Goal: Task Accomplishment & Management: Manage account settings

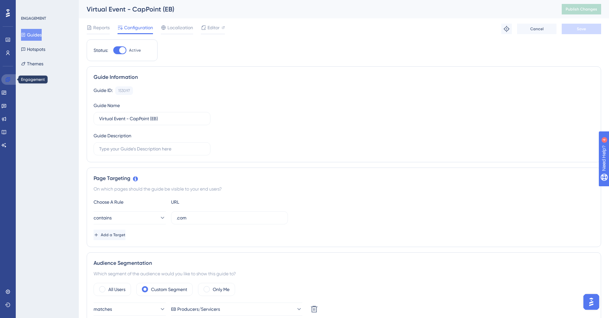
click at [9, 78] on icon at bounding box center [8, 79] width 4 height 4
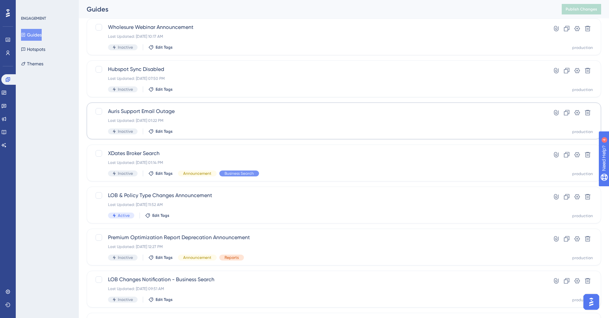
scroll to position [128, 0]
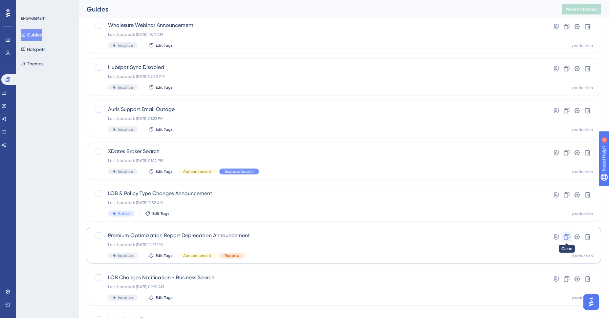
click at [564, 236] on icon at bounding box center [566, 236] width 7 height 7
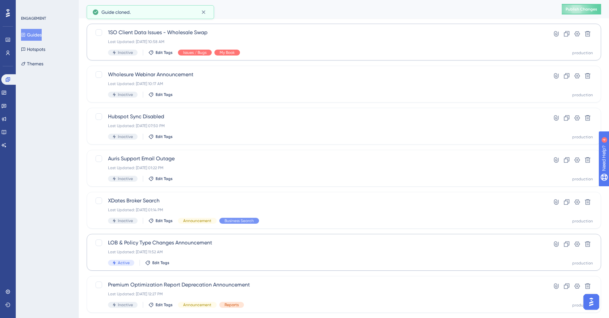
scroll to position [0, 0]
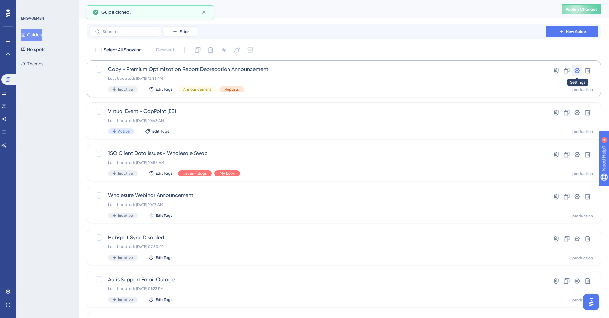
click at [579, 71] on icon at bounding box center [577, 70] width 6 height 5
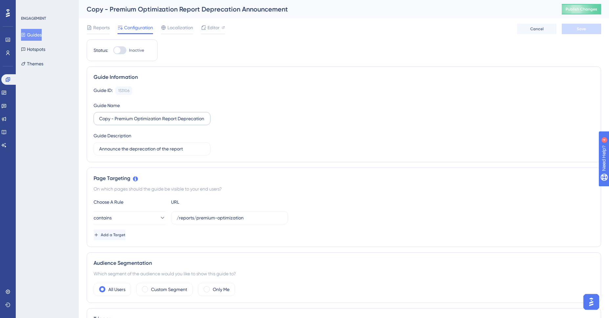
click at [155, 122] on label "Copy - Premium Optimization Report Deprecation Announcement" at bounding box center [152, 118] width 117 height 13
click at [155, 122] on input "Copy - Premium Optimization Report Deprecation Announcement" at bounding box center [152, 118] width 106 height 7
click at [155, 122] on label "Copy - Premium Optimization Report Deprecation Announcement" at bounding box center [152, 118] width 117 height 13
click at [155, 122] on input "Copy - Premium Optimization Report Deprecation Announcement" at bounding box center [152, 118] width 106 height 7
click at [155, 122] on label "Copy - Premium Optimization Report Deprecation Announcement" at bounding box center [152, 118] width 117 height 13
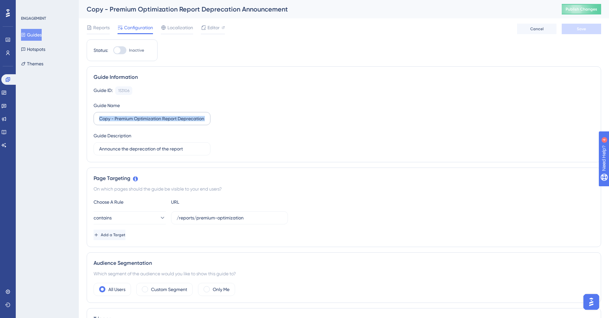
click at [155, 122] on input "Copy - Premium Optimization Report Deprecation Announcement" at bounding box center [152, 118] width 106 height 7
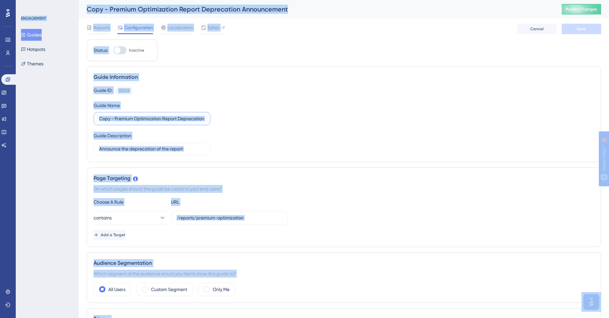
click at [157, 117] on input "Copy - Premium Optimization Report Deprecation Announcement" at bounding box center [152, 118] width 106 height 7
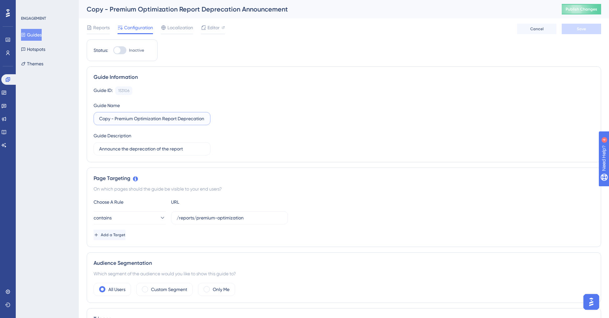
click at [157, 117] on input "Copy - Premium Optimization Report Deprecation Announcement" at bounding box center [152, 118] width 106 height 7
type input "Team Book Visibility Changes"
type input "Announce changes to who can see what in Team Book"
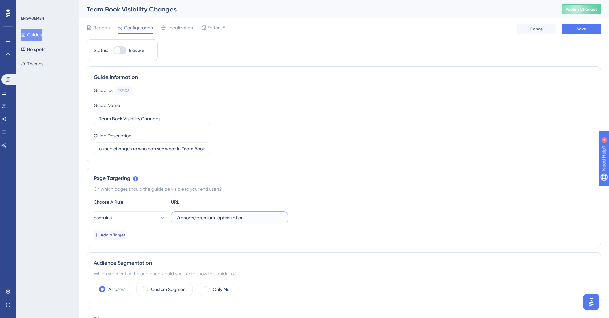
scroll to position [0, 0]
drag, startPoint x: 180, startPoint y: 219, endPoint x: 269, endPoint y: 223, distance: 89.3
click at [269, 223] on label "/reports/premium-optimization" at bounding box center [229, 217] width 117 height 13
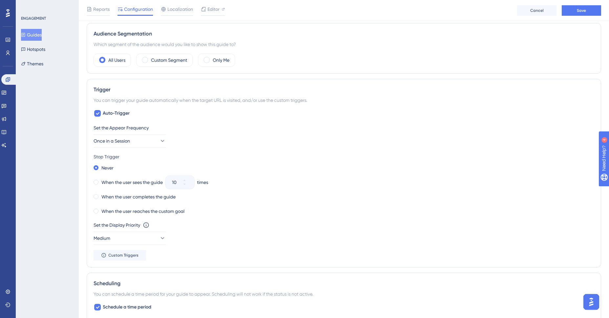
scroll to position [325, 0]
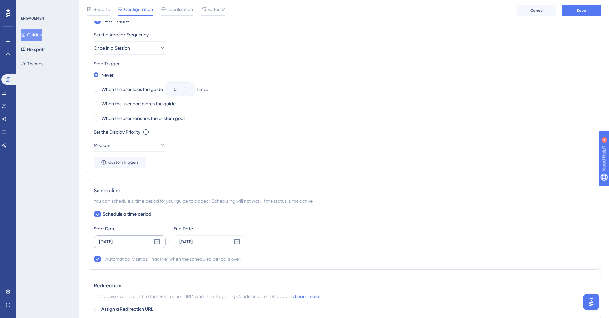
type input "/team-book"
click at [137, 239] on div "Jun 18 2025" at bounding box center [130, 241] width 72 height 13
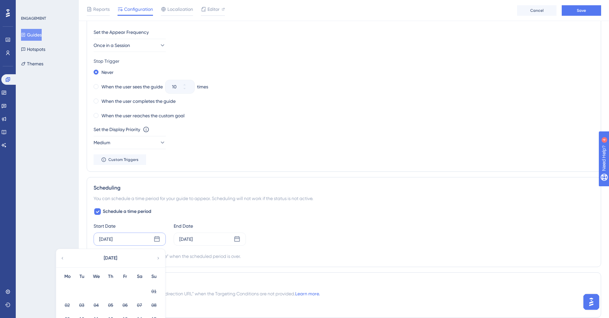
scroll to position [448, 0]
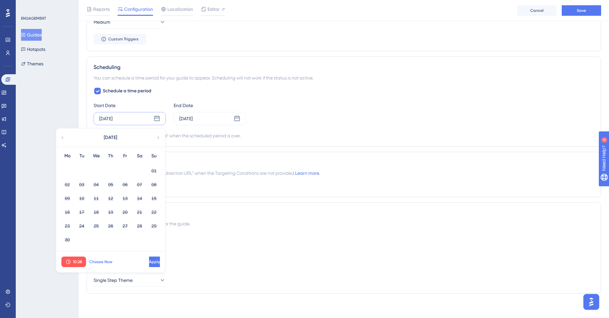
click at [96, 263] on span "Choose Now" at bounding box center [100, 261] width 23 height 5
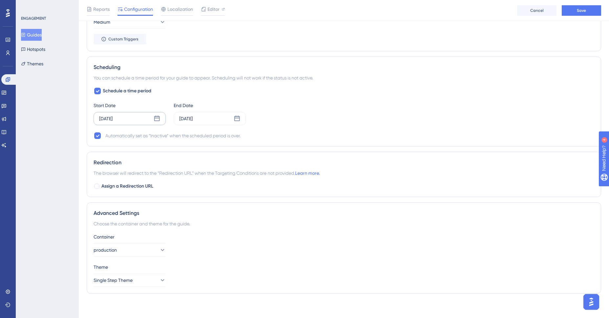
click at [125, 116] on div "Sep 30 2025" at bounding box center [130, 118] width 72 height 13
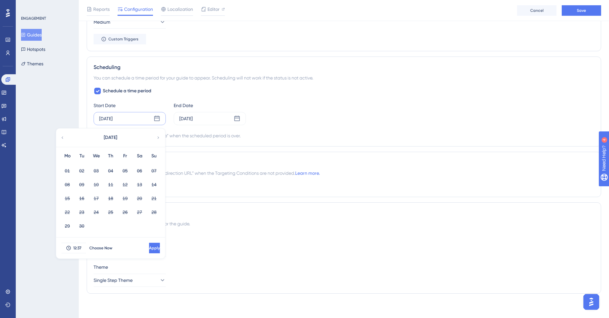
click at [157, 137] on icon at bounding box center [158, 138] width 5 height 6
click at [182, 122] on div "Jul 11 2025" at bounding box center [210, 118] width 72 height 13
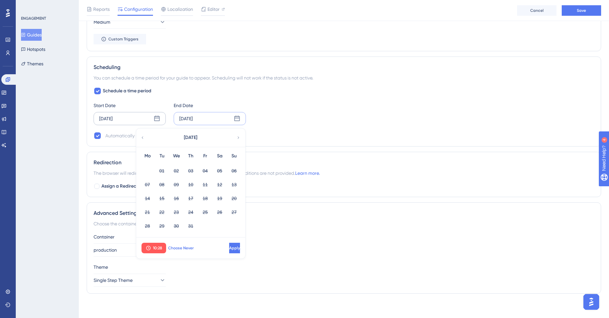
drag, startPoint x: 183, startPoint y: 249, endPoint x: 188, endPoint y: 249, distance: 4.6
click at [188, 249] on span "Choose Never" at bounding box center [181, 247] width 26 height 5
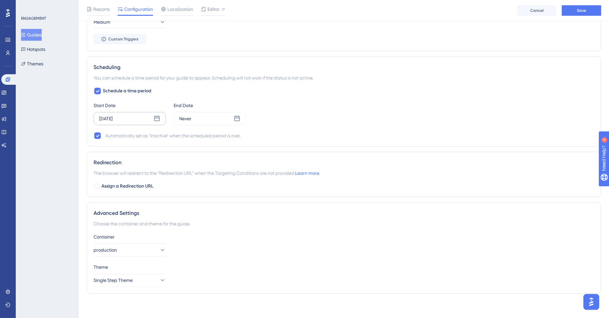
click at [132, 117] on div "Sep 30 2025" at bounding box center [130, 118] width 72 height 13
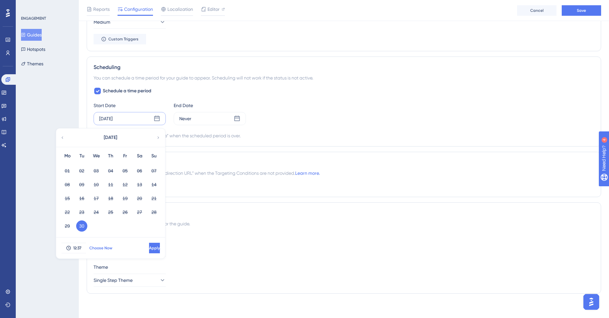
click at [101, 248] on span "Choose Now" at bounding box center [100, 247] width 23 height 5
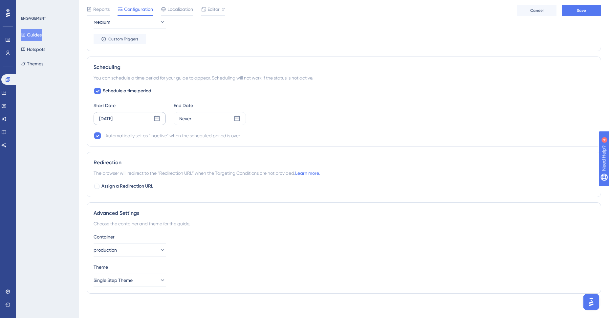
click at [126, 120] on div "Sep 30 2025" at bounding box center [130, 118] width 72 height 13
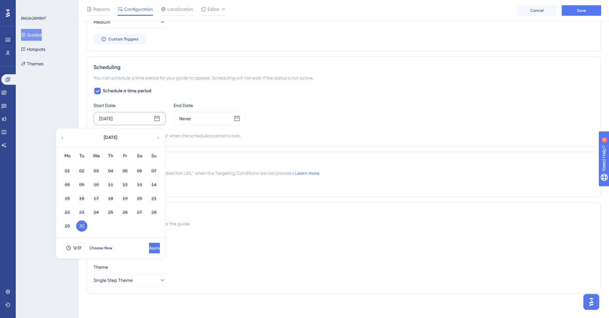
click at [160, 138] on div "September 2025" at bounding box center [110, 137] width 108 height 18
click at [158, 136] on icon at bounding box center [158, 138] width 5 height 6
click at [113, 172] on button "02" at bounding box center [110, 170] width 11 height 11
click at [70, 249] on icon at bounding box center [68, 247] width 5 height 5
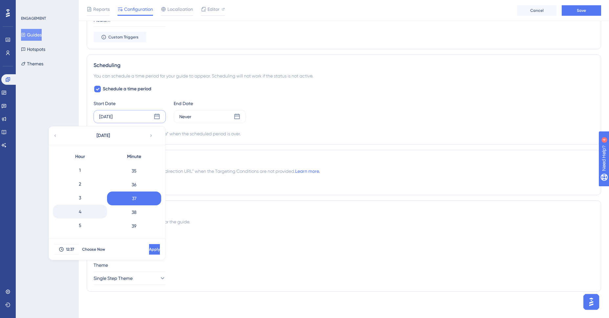
scroll to position [43, 0]
click at [87, 196] on div "5" at bounding box center [80, 196] width 54 height 14
click at [86, 172] on div "0" at bounding box center [80, 170] width 54 height 14
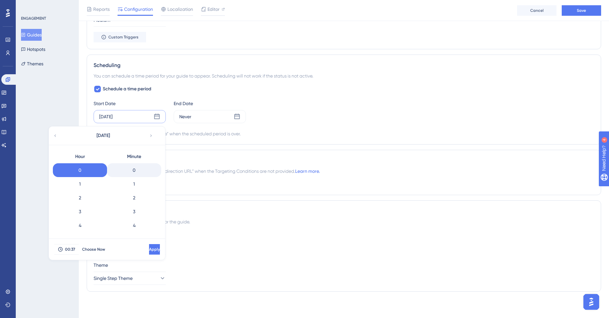
click at [132, 173] on div "0" at bounding box center [134, 170] width 54 height 14
click at [148, 247] on span "Apply" at bounding box center [153, 248] width 11 height 5
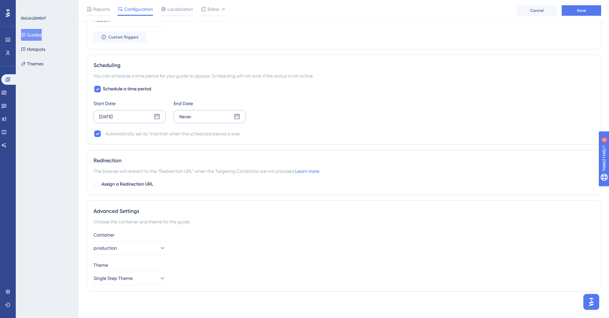
click at [210, 119] on div "Never" at bounding box center [210, 116] width 72 height 13
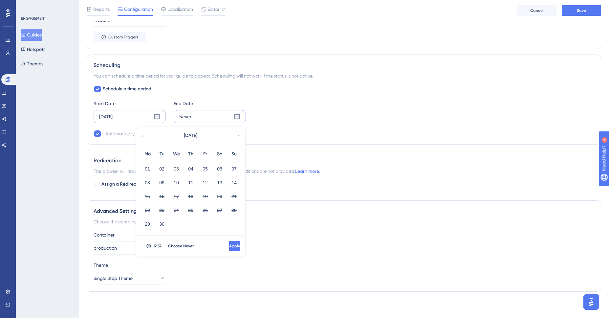
click at [237, 136] on icon at bounding box center [238, 136] width 5 height 6
click at [207, 224] on button "31" at bounding box center [205, 223] width 11 height 11
click at [154, 248] on span "12:37" at bounding box center [157, 245] width 8 height 5
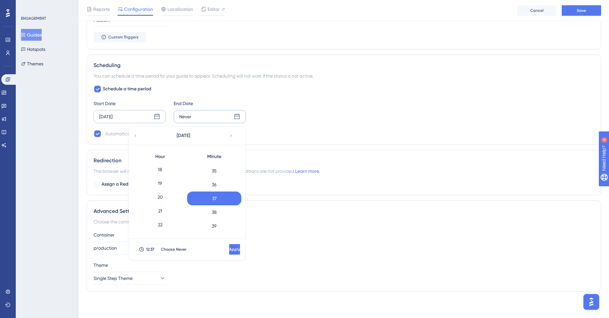
scroll to position [261, 0]
click at [165, 186] on div "20" at bounding box center [160, 185] width 54 height 14
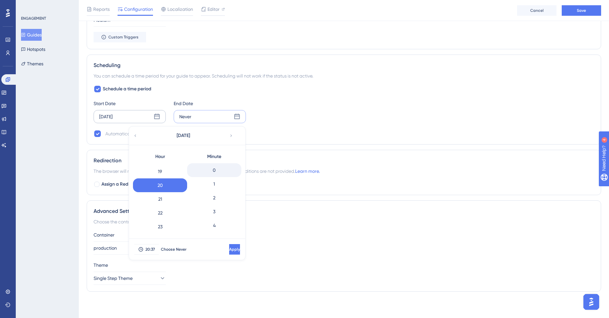
scroll to position [4, 0]
click at [216, 170] on div "0" at bounding box center [214, 166] width 54 height 14
click at [171, 212] on div "22" at bounding box center [160, 213] width 54 height 14
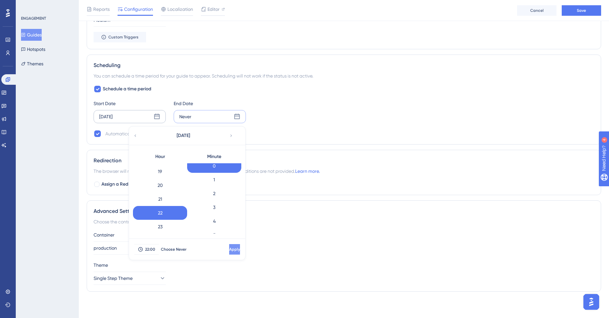
click at [229, 249] on span "Apply" at bounding box center [234, 248] width 11 height 5
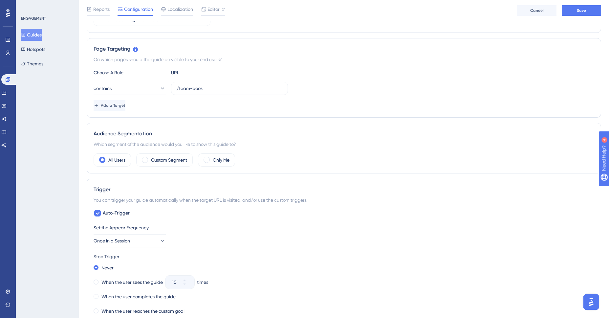
scroll to position [0, 0]
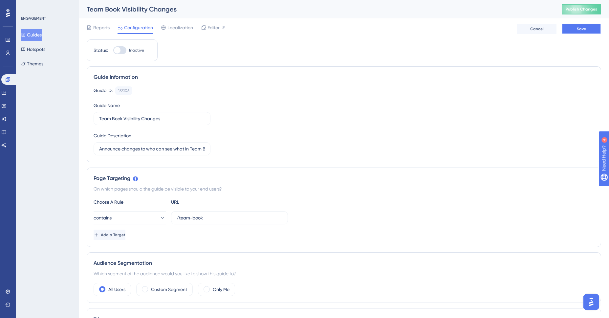
click at [570, 27] on button "Save" at bounding box center [581, 29] width 39 height 11
click at [211, 26] on span "Editor" at bounding box center [213, 28] width 12 height 8
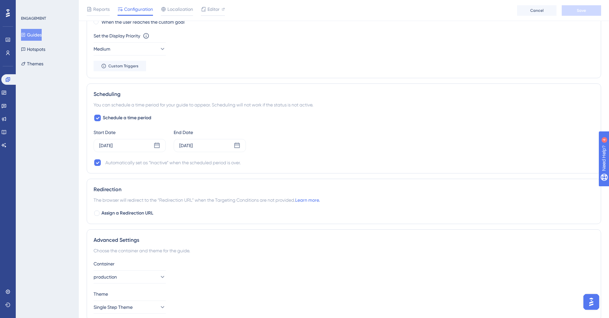
scroll to position [426, 0]
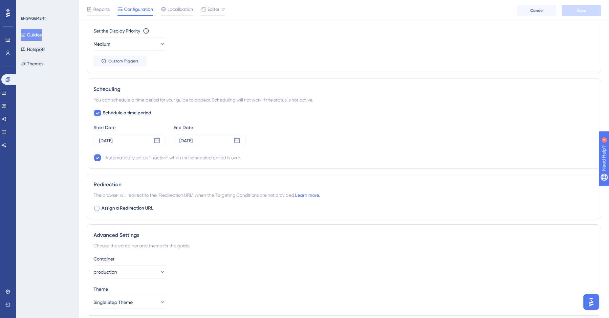
click at [96, 209] on div at bounding box center [96, 207] width 5 height 5
checkbox input "true"
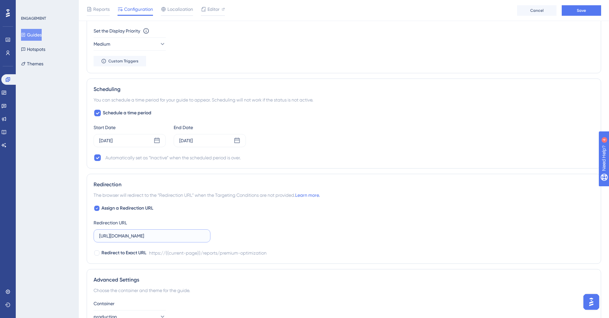
click at [165, 234] on input "https://auris.acrisure.com/reports/premium-optimization" at bounding box center [152, 235] width 106 height 7
drag, startPoint x: 156, startPoint y: 236, endPoint x: 230, endPoint y: 238, distance: 73.9
click at [230, 238] on div "Assign a Redirection URL Redirection URL https://auris.acrisure.com/reports/pre…" at bounding box center [344, 230] width 500 height 53
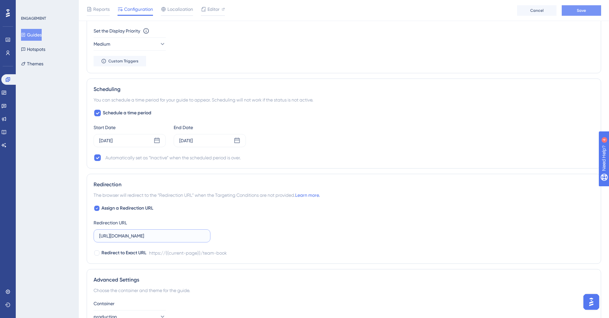
type input "https://auris.acrisure.com/team-book"
click at [580, 10] on span "Save" at bounding box center [581, 10] width 9 height 5
click at [135, 207] on span "Assign a Redirection URL" at bounding box center [127, 208] width 52 height 8
checkbox input "false"
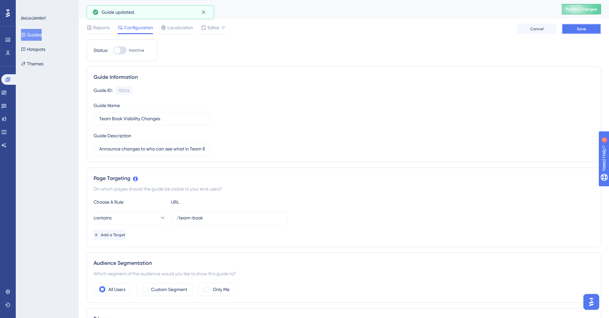
click at [575, 32] on button "Save" at bounding box center [581, 29] width 39 height 11
click at [213, 29] on span "Editor" at bounding box center [213, 28] width 12 height 8
click at [370, 78] on div "Guide Information" at bounding box center [344, 77] width 500 height 8
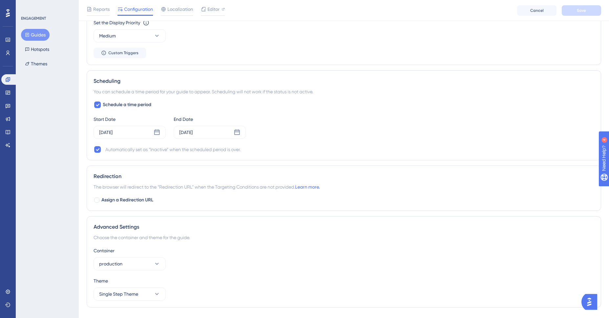
scroll to position [434, 0]
click at [137, 199] on span "Assign a Redirection URL" at bounding box center [127, 200] width 52 height 8
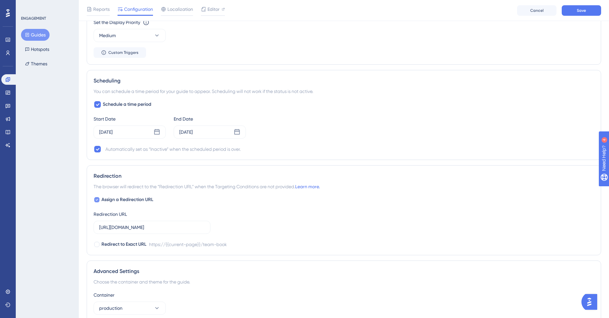
click at [137, 199] on span "Assign a Redirection URL" at bounding box center [127, 200] width 52 height 8
checkbox input "false"
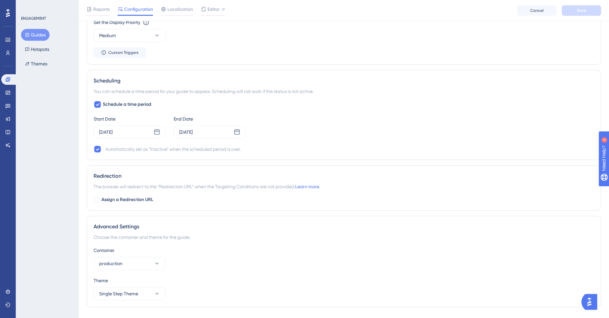
scroll to position [0, 0]
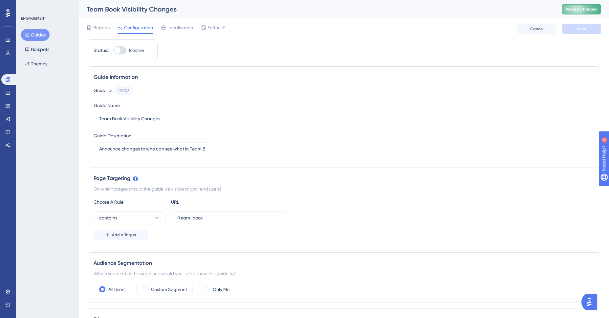
click at [567, 10] on span "Publish Changes" at bounding box center [581, 9] width 32 height 5
click at [204, 28] on icon at bounding box center [204, 27] width 4 height 4
click at [117, 51] on div at bounding box center [117, 50] width 7 height 7
click at [113, 51] on input "Inactive" at bounding box center [113, 50] width 0 height 0
checkbox input "true"
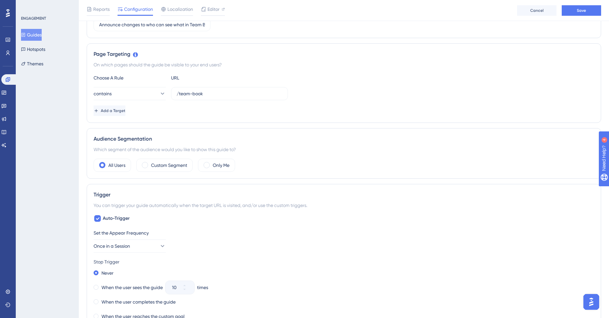
scroll to position [343, 0]
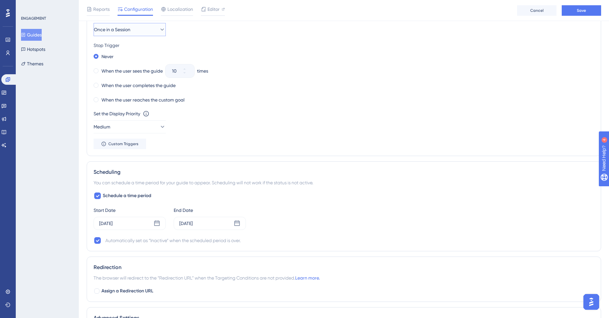
click at [123, 31] on span "Once in a Session" at bounding box center [112, 30] width 36 height 8
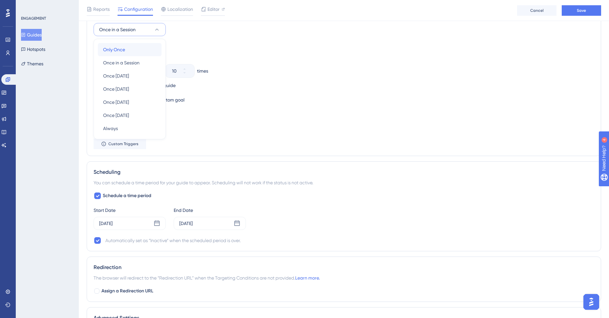
click at [133, 48] on div "Only Once Only Once" at bounding box center [129, 49] width 53 height 13
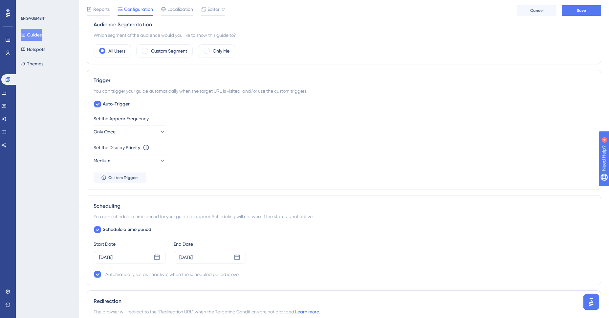
scroll to position [0, 0]
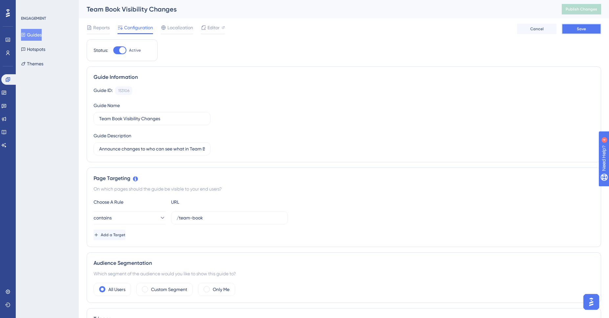
click at [577, 31] on button "Save" at bounding box center [581, 29] width 39 height 11
click at [587, 9] on span "Publish Changes" at bounding box center [581, 9] width 32 height 5
